Goal: Complete application form

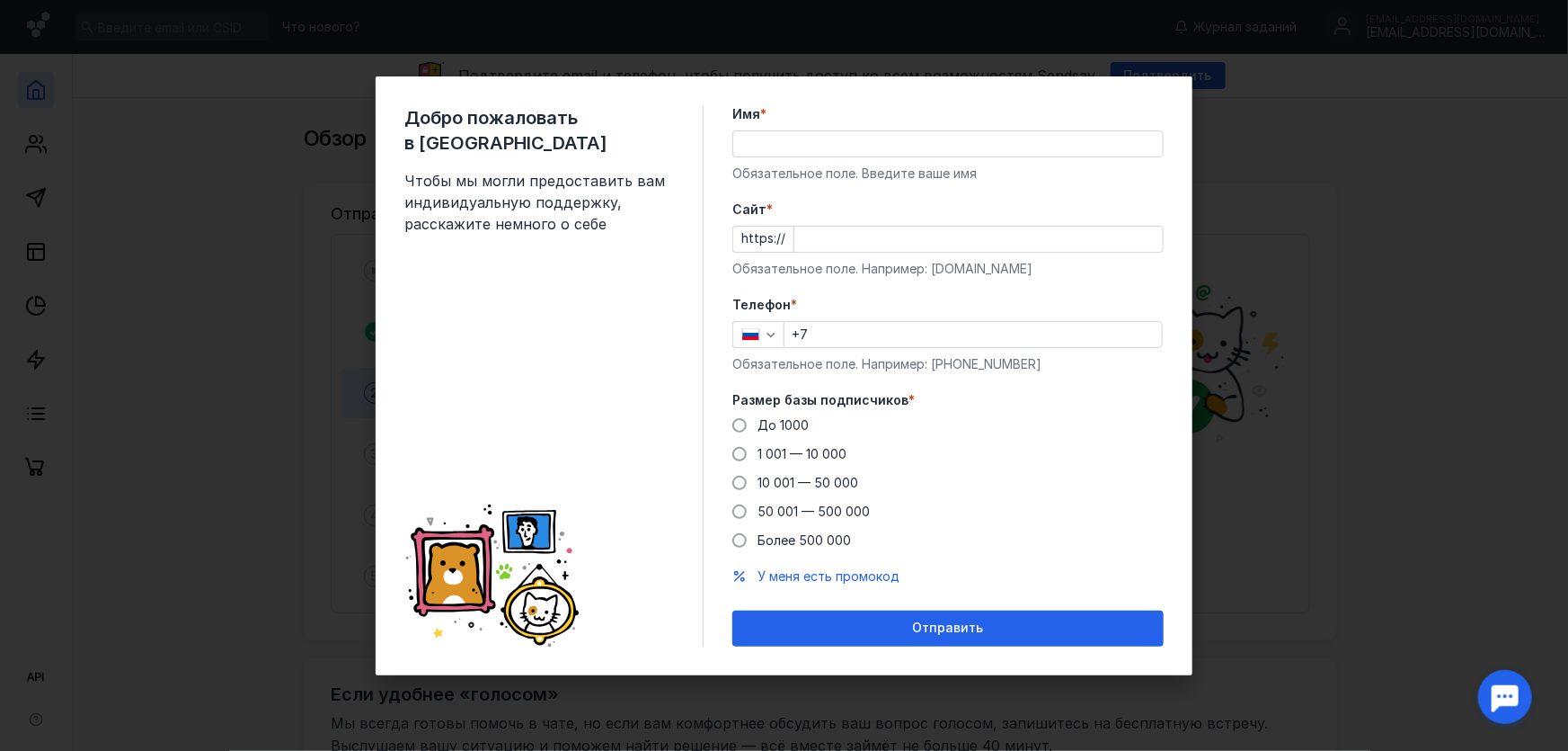
click at [1392, 279] on div "Добро пожаловать в Sendsay Чтобы мы могли предоставить вам индивидуальную подде…" at bounding box center [784, 375] width 1568 height 751
click at [787, 142] on input "Имя *" at bounding box center [948, 144] width 429 height 25
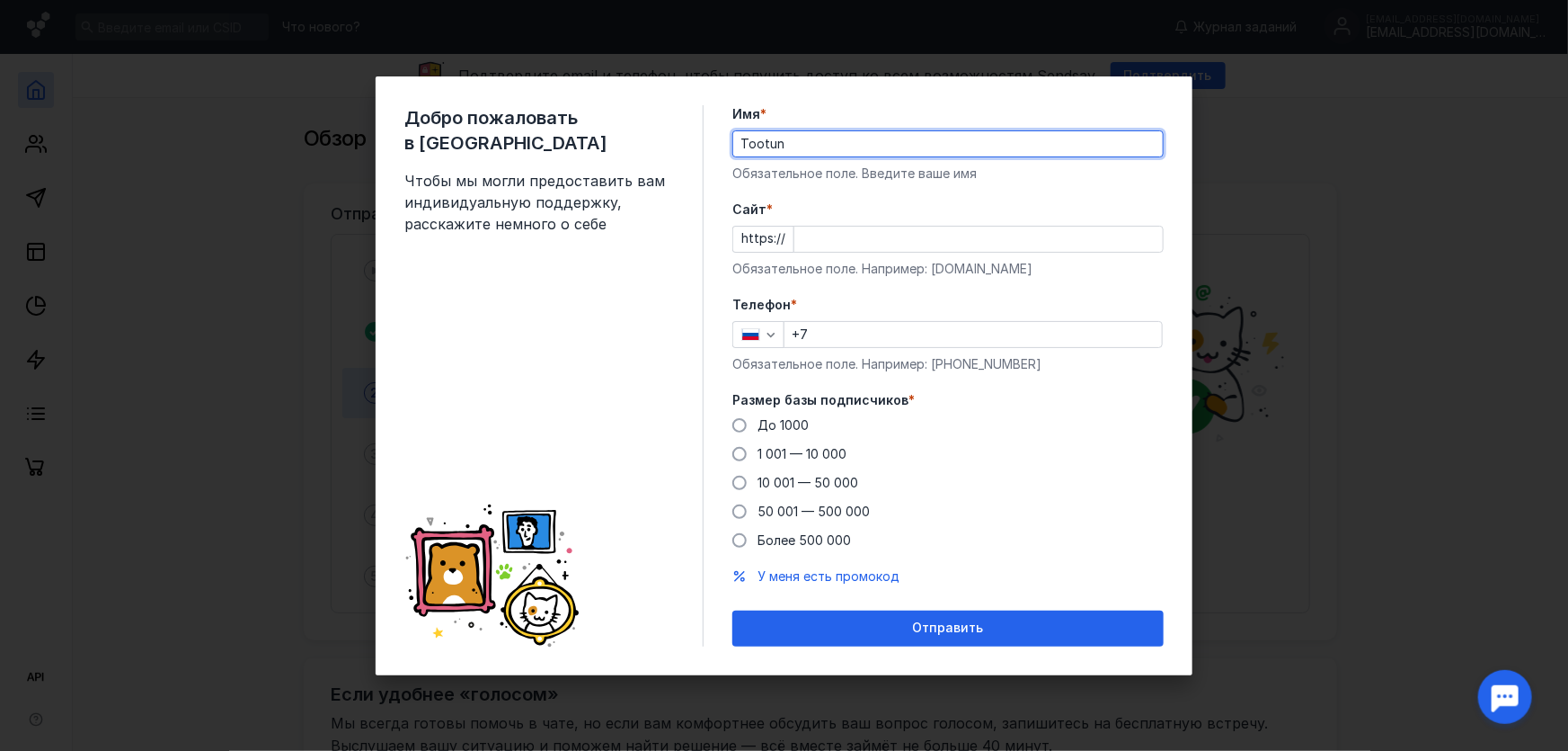
click at [1293, 294] on div "Добро пожаловать в Sendsay Чтобы мы могли предоставить вам индивидуальную подде…" at bounding box center [784, 375] width 1568 height 751
type input "Tootun"
click at [828, 245] on input "Cайт *" at bounding box center [978, 239] width 368 height 25
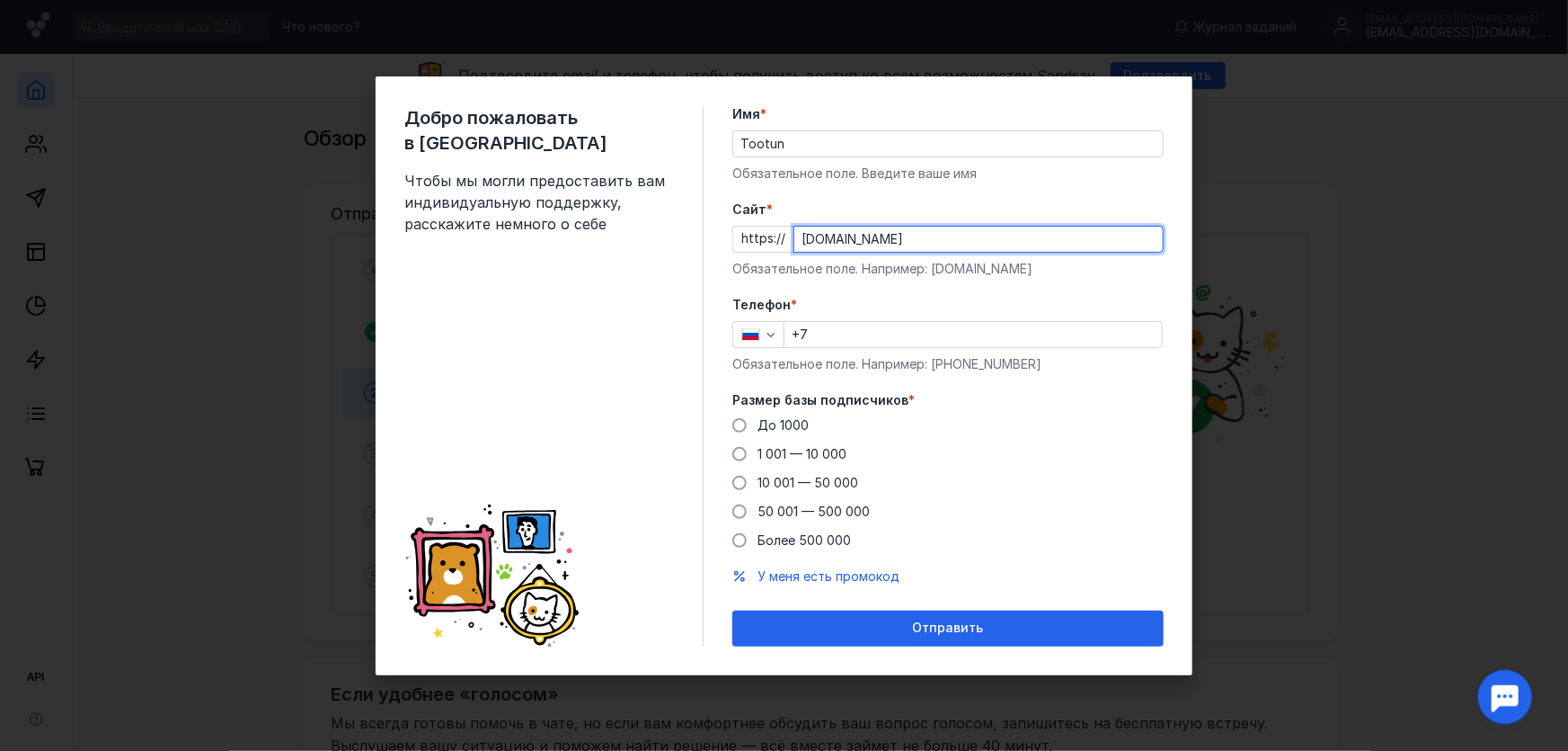
type input "[DOMAIN_NAME]"
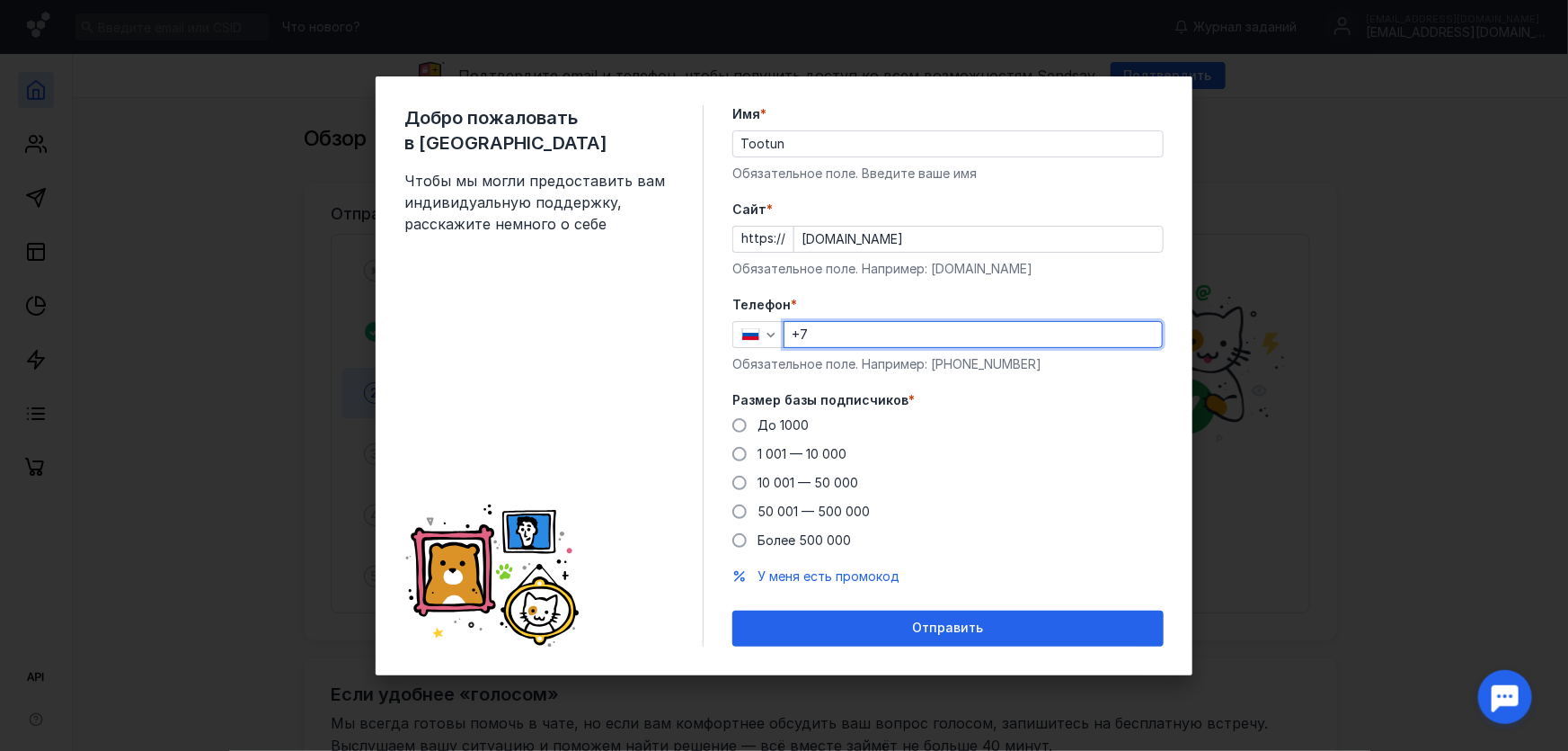
click at [890, 333] on input "+7" at bounding box center [973, 334] width 378 height 25
type input "[PHONE_NUMBER]"
click at [735, 422] on span at bounding box center [739, 425] width 15 height 15
click at [0, 0] on input "До 1000" at bounding box center [0, 0] width 0 height 0
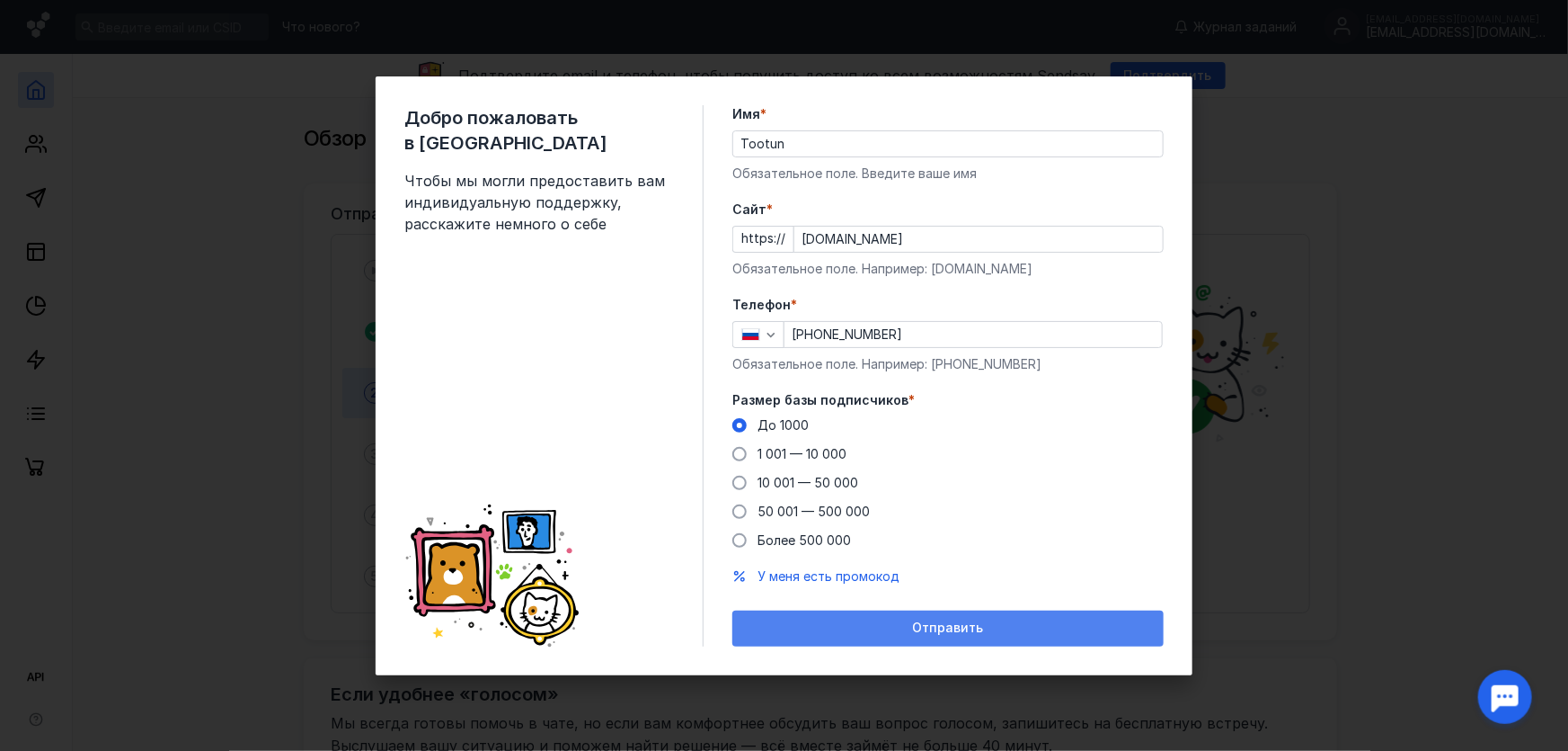
click at [937, 627] on span "Отправить" at bounding box center [948, 628] width 71 height 16
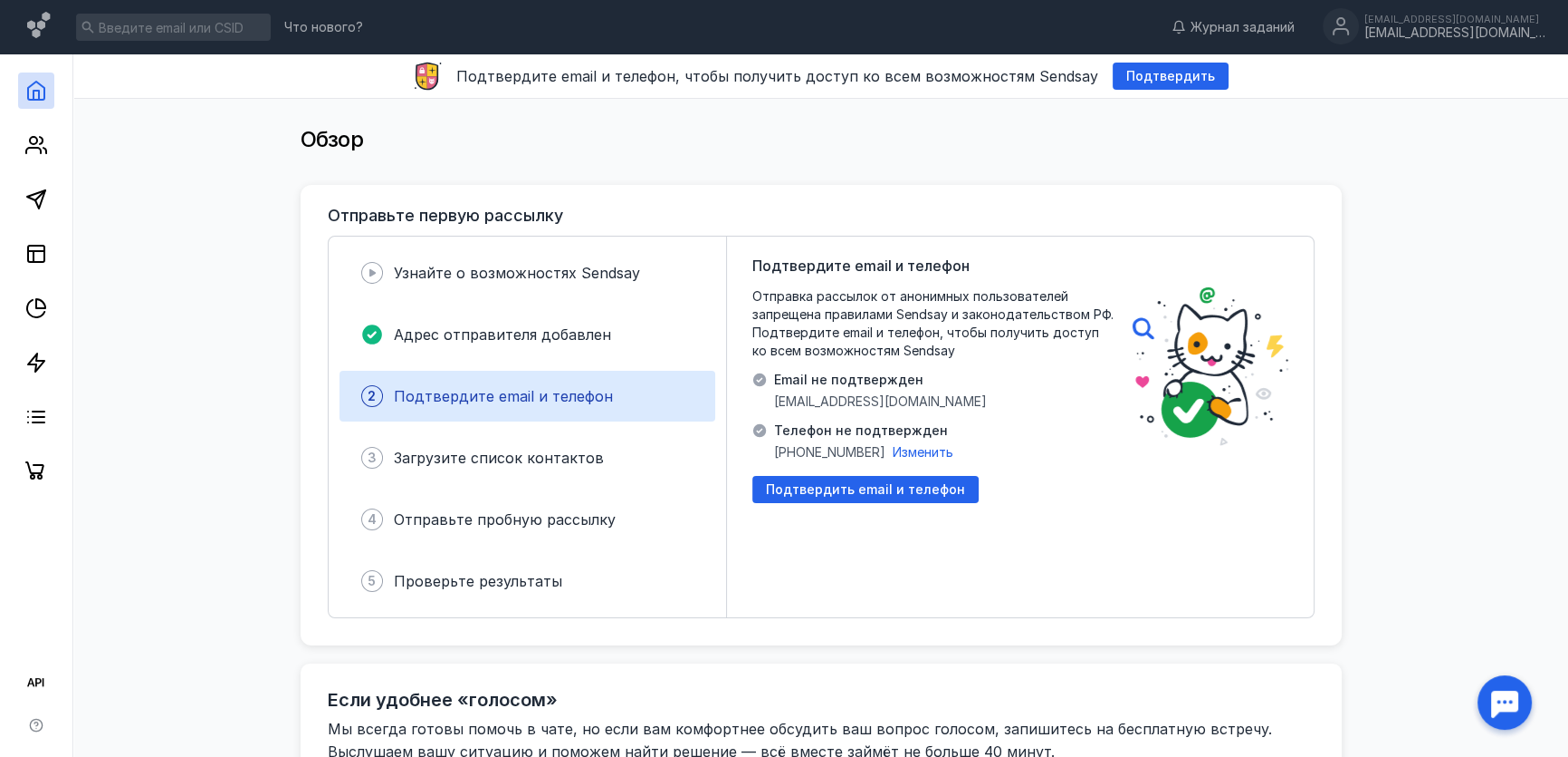
click at [853, 391] on div "Email не подтвержден [EMAIL_ADDRESS][DOMAIN_NAME]" at bounding box center [880, 390] width 212 height 40
